Goal: Find specific page/section: Find specific page/section

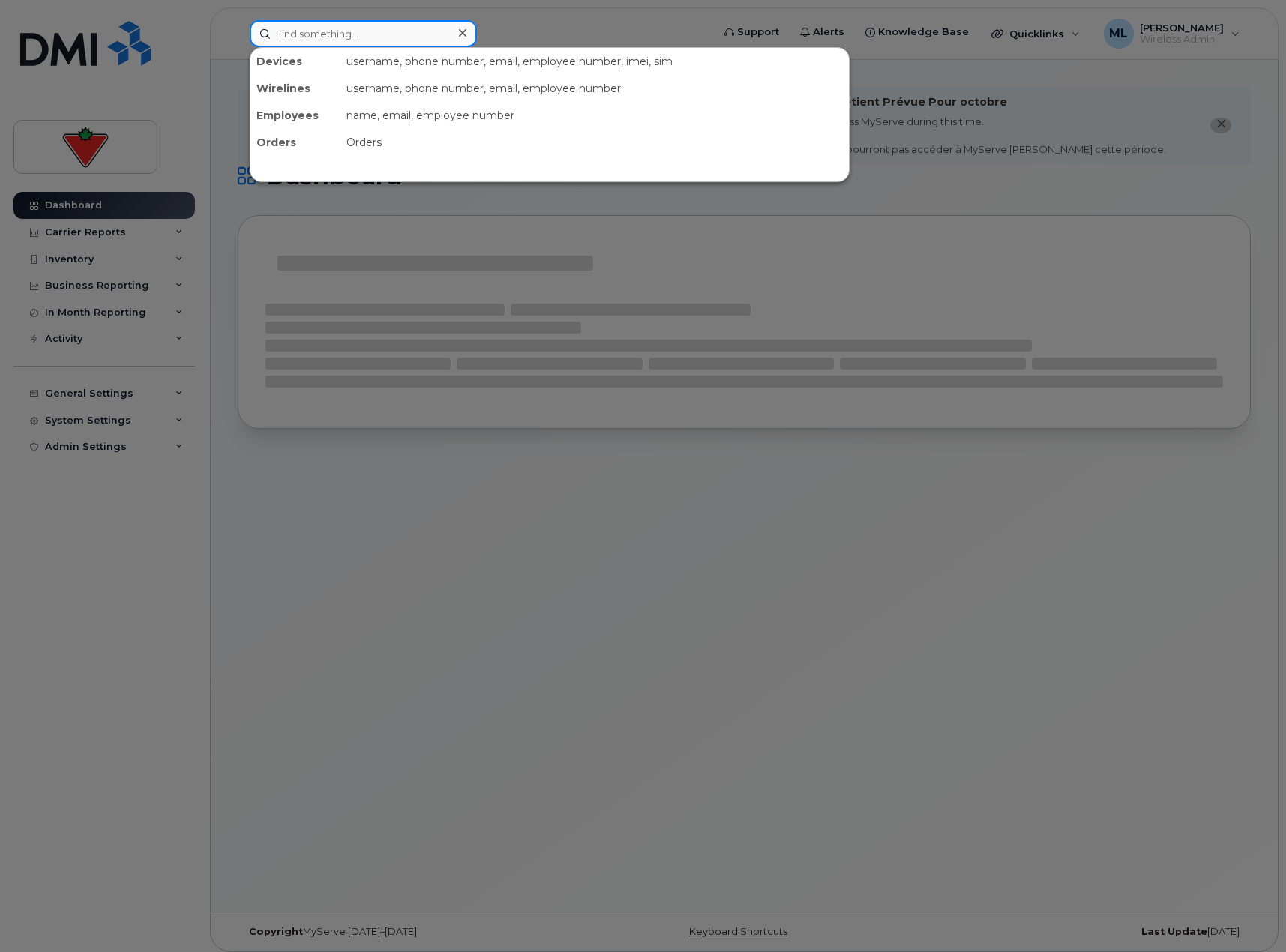
click at [341, 40] on input at bounding box center [363, 33] width 227 height 27
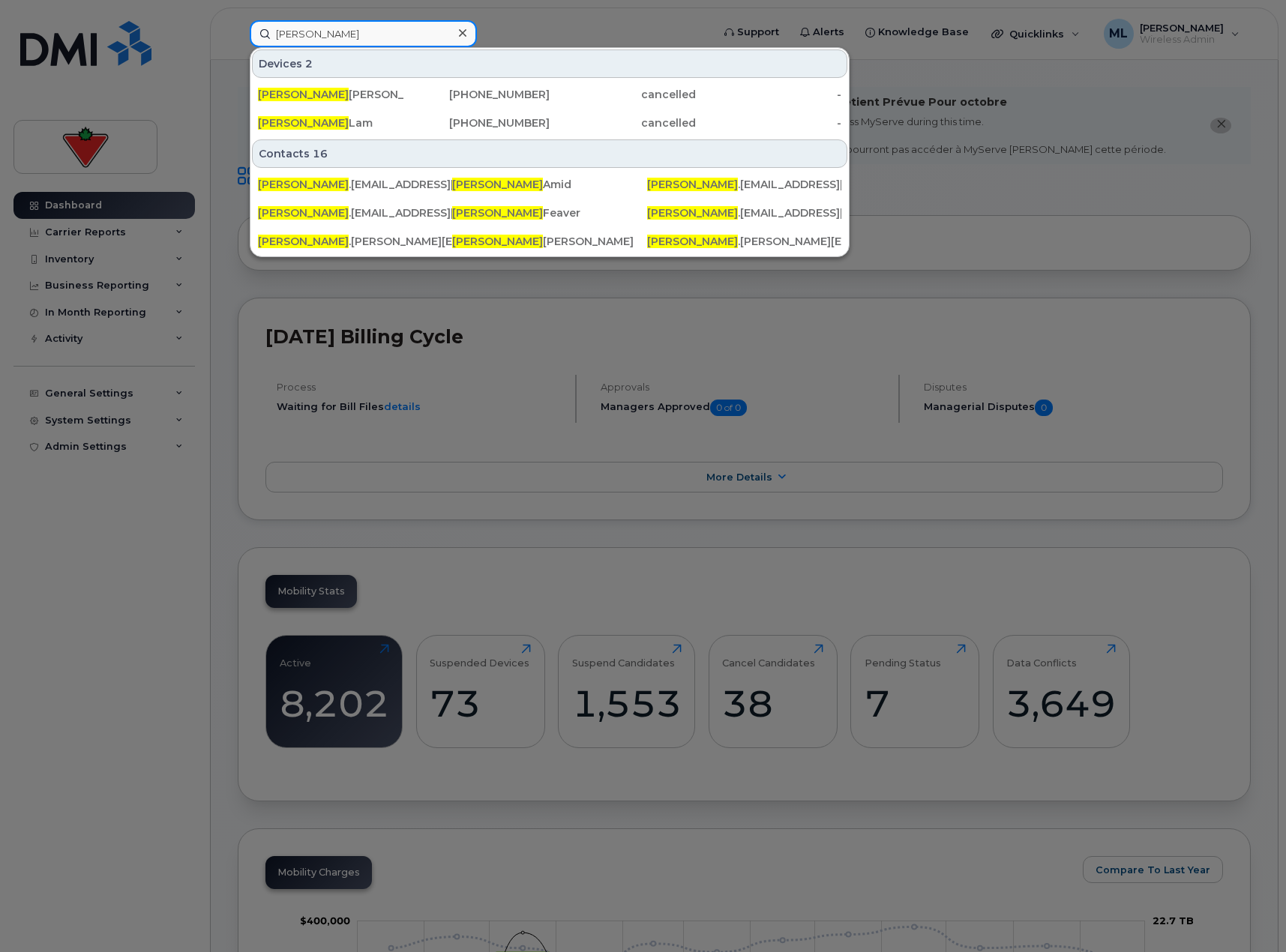
click at [306, 38] on input "[PERSON_NAME]" at bounding box center [363, 33] width 227 height 27
drag, startPoint x: 326, startPoint y: 34, endPoint x: 130, endPoint y: 4, distance: 198.3
click at [237, 20] on div "[PERSON_NAME] 2 [PERSON_NAME] Mark's Commercial Office ([GEOGRAPHIC_DATA]) [PHO…" at bounding box center [475, 33] width 476 height 27
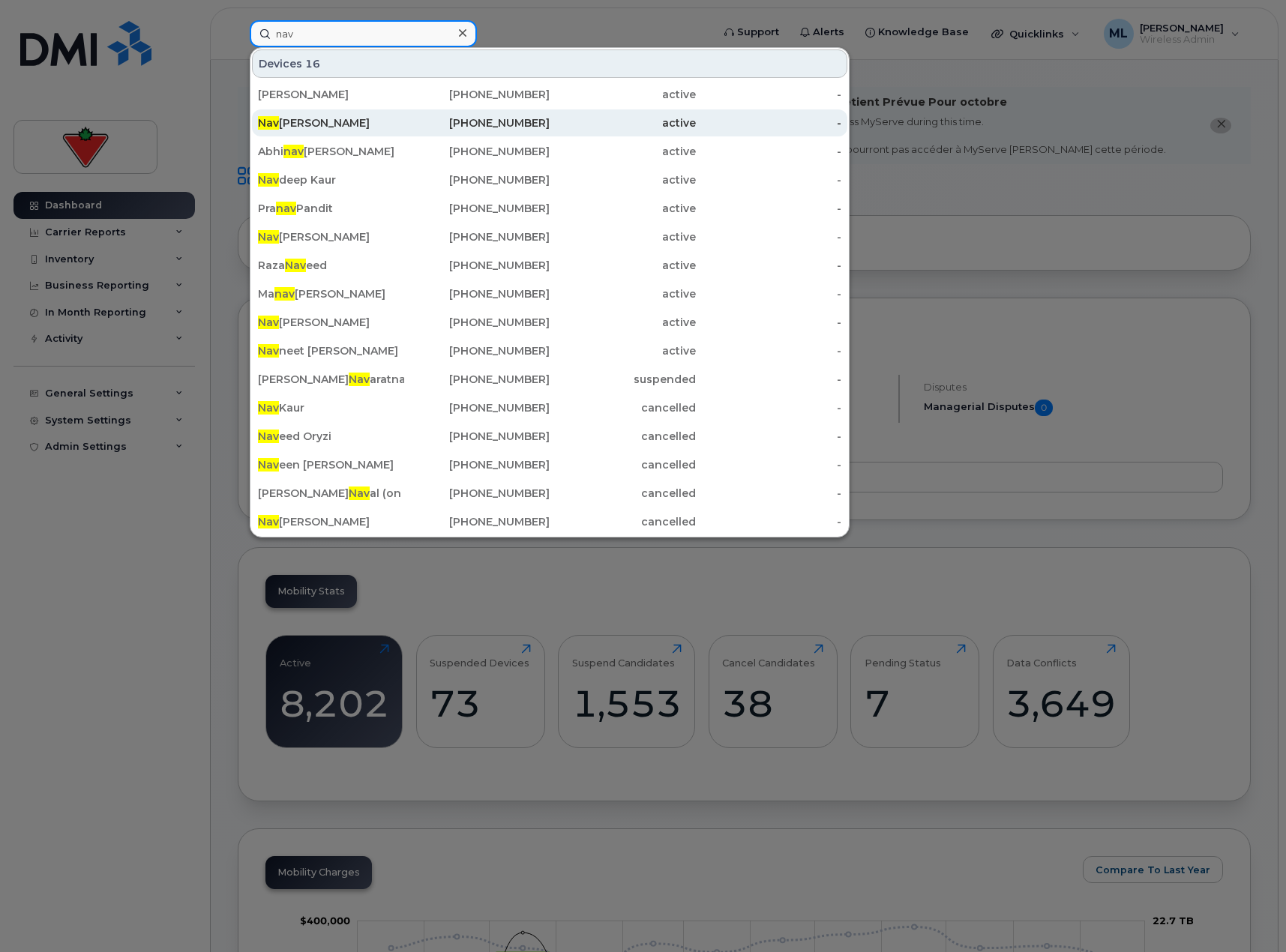
type input "nav"
click at [312, 124] on div "Nav [PERSON_NAME]" at bounding box center [331, 122] width 147 height 15
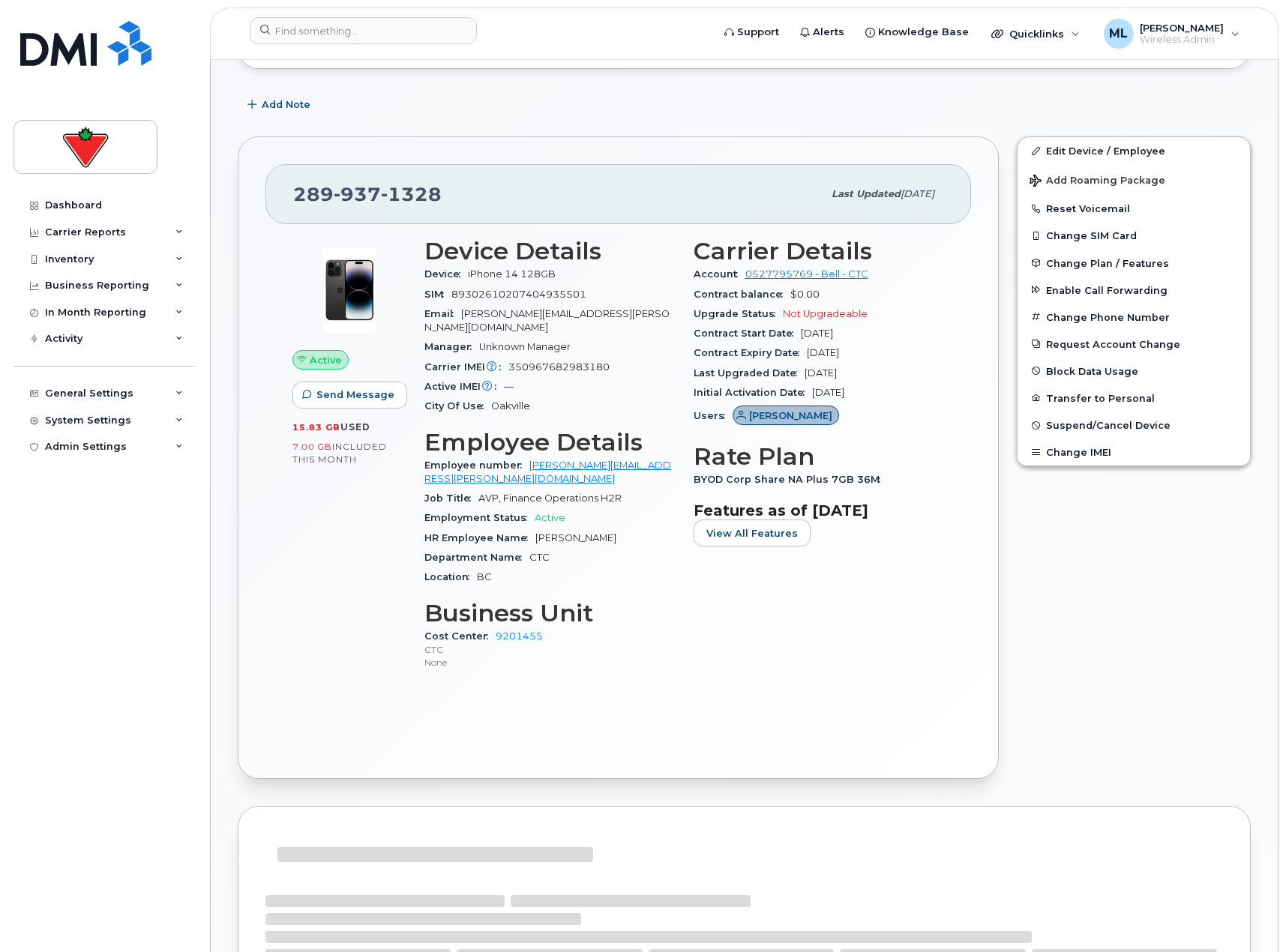
scroll to position [300, 0]
